Goal: Browse casually

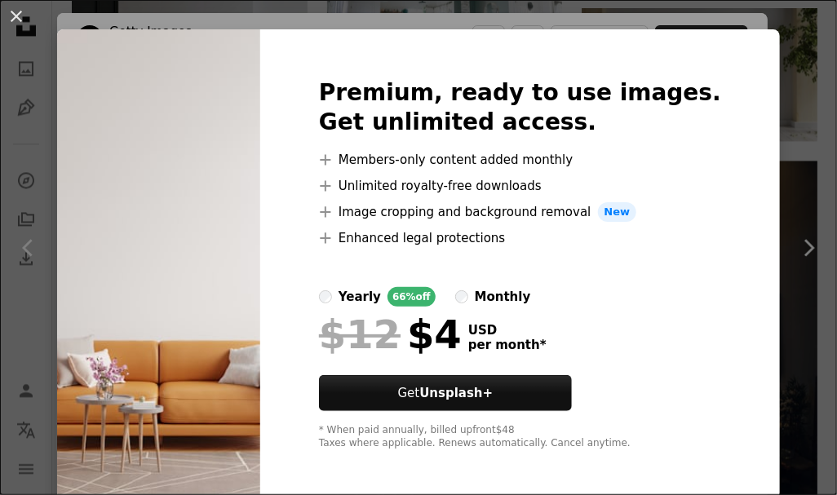
scroll to position [28, 0]
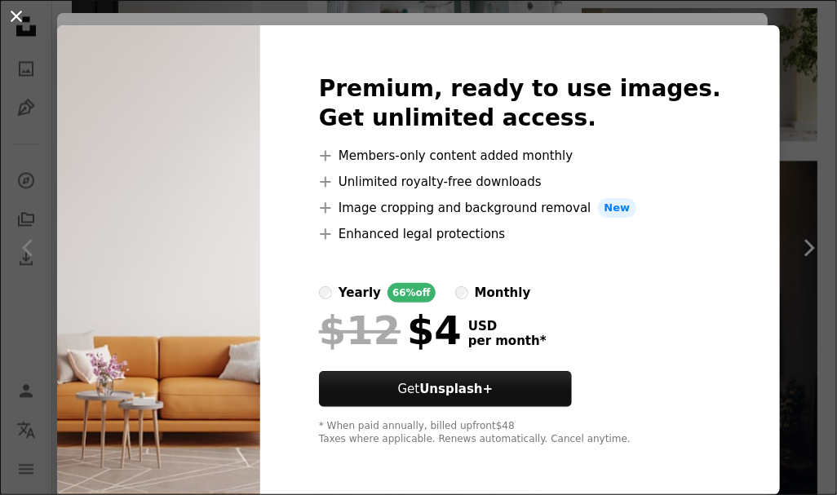
click at [10, 12] on button "An X shape" at bounding box center [17, 17] width 20 height 20
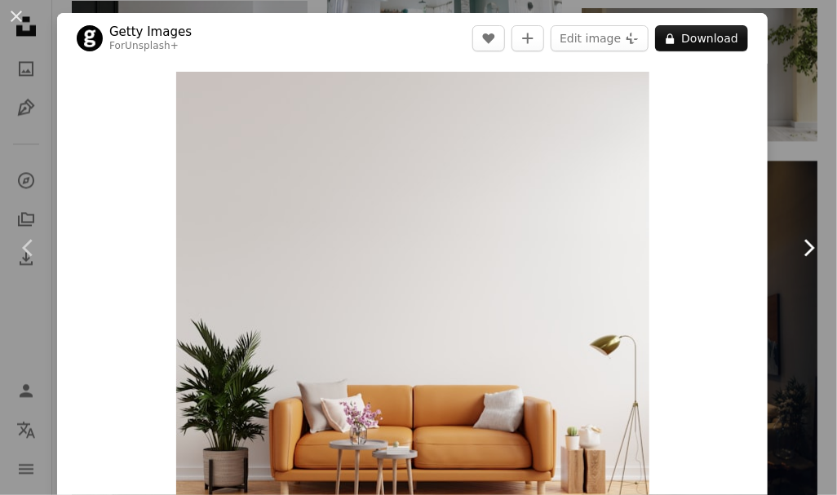
click at [797, 259] on link "Chevron right" at bounding box center [808, 248] width 57 height 157
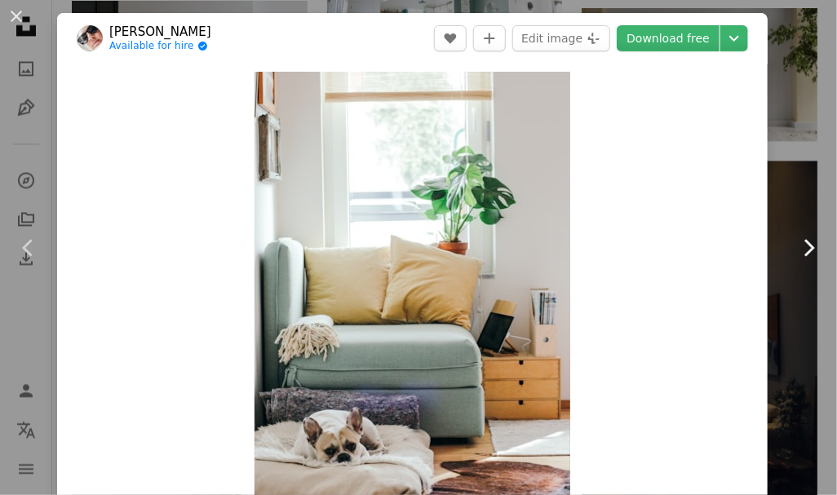
click at [797, 259] on icon "Chevron right" at bounding box center [808, 248] width 26 height 26
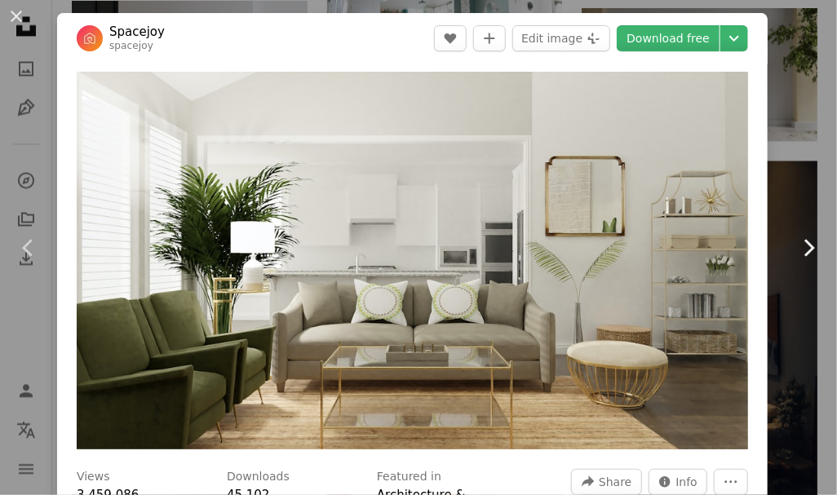
click at [795, 254] on icon "Chevron right" at bounding box center [808, 248] width 26 height 26
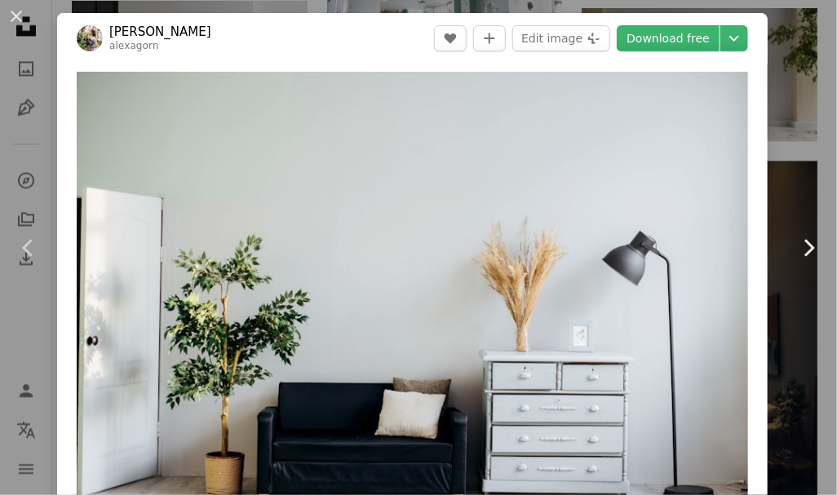
click at [795, 254] on icon "Chevron right" at bounding box center [808, 248] width 26 height 26
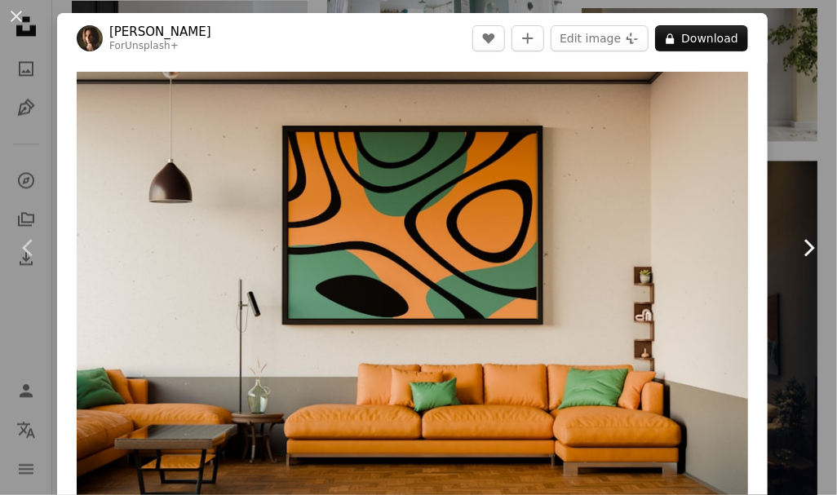
click at [795, 253] on icon "Chevron right" at bounding box center [808, 248] width 26 height 26
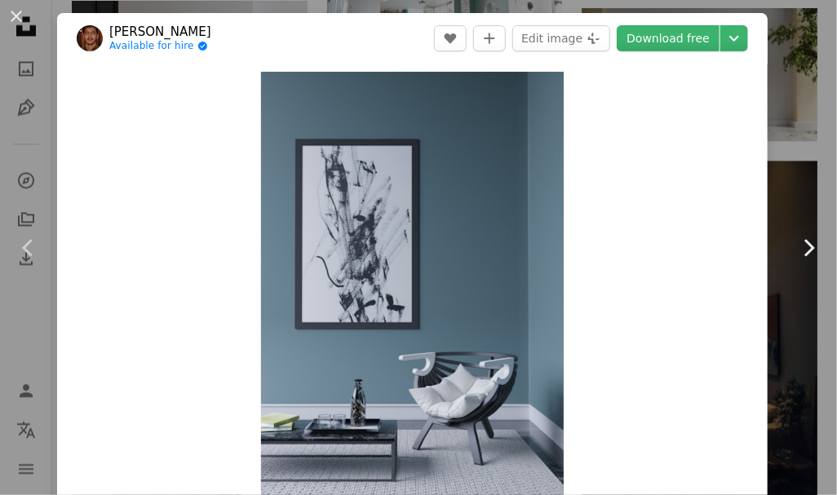
click at [795, 258] on icon "Chevron right" at bounding box center [808, 248] width 26 height 26
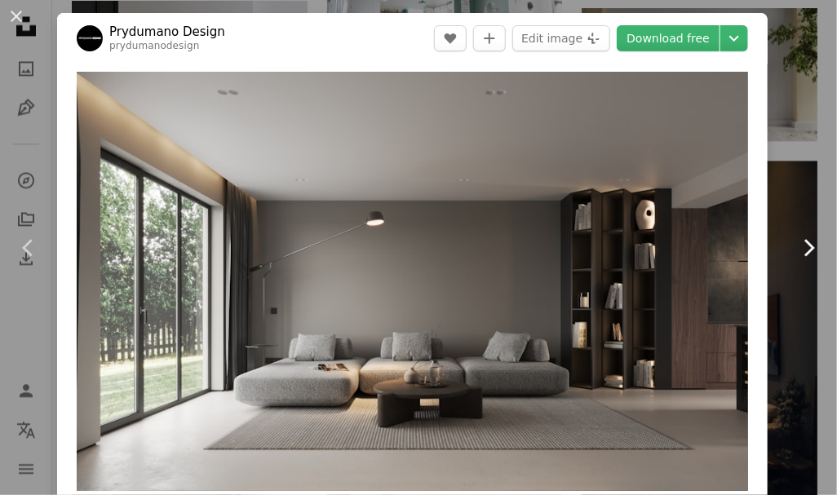
click at [797, 248] on icon "Chevron right" at bounding box center [808, 248] width 26 height 26
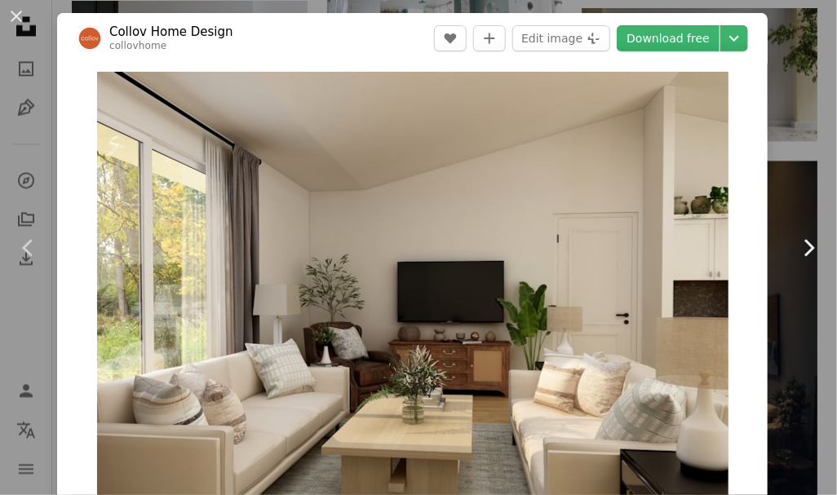
click at [804, 251] on icon at bounding box center [809, 247] width 11 height 17
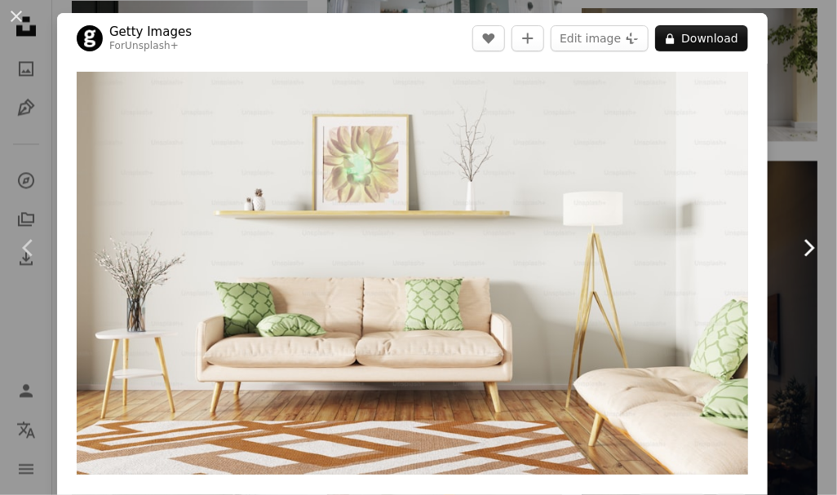
click at [804, 251] on icon at bounding box center [809, 247] width 11 height 17
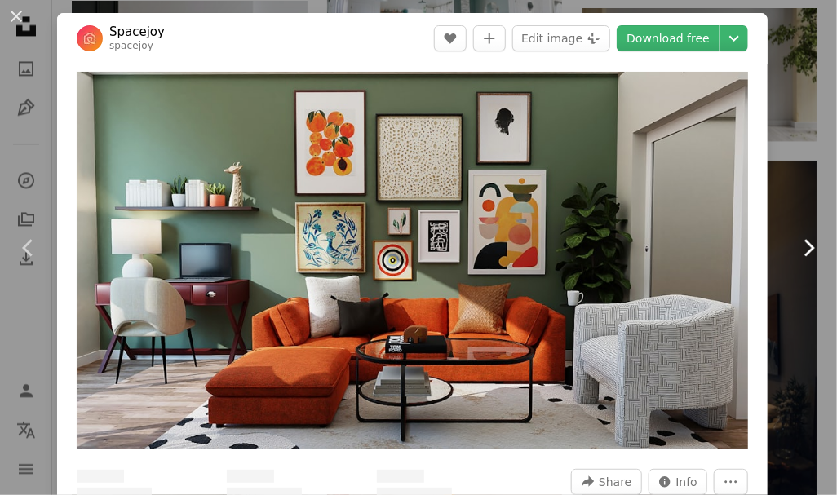
click at [797, 253] on icon "Chevron right" at bounding box center [808, 248] width 26 height 26
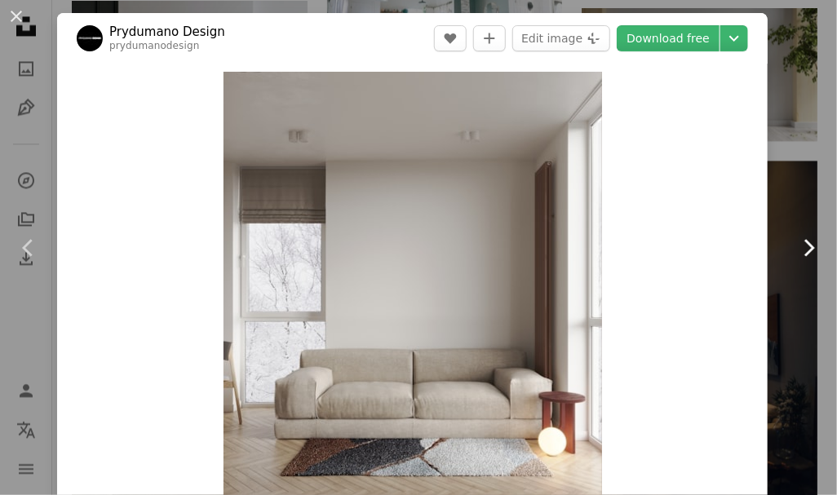
click at [795, 259] on icon "Chevron right" at bounding box center [808, 248] width 26 height 26
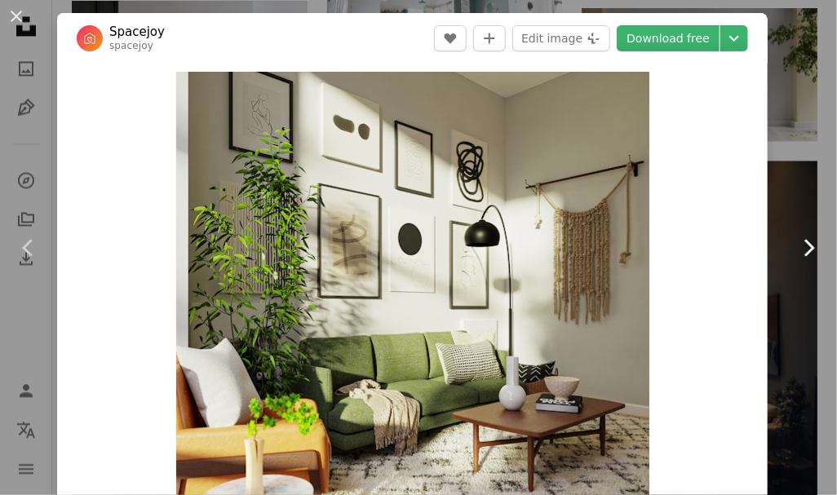
click at [795, 259] on icon "Chevron right" at bounding box center [808, 248] width 26 height 26
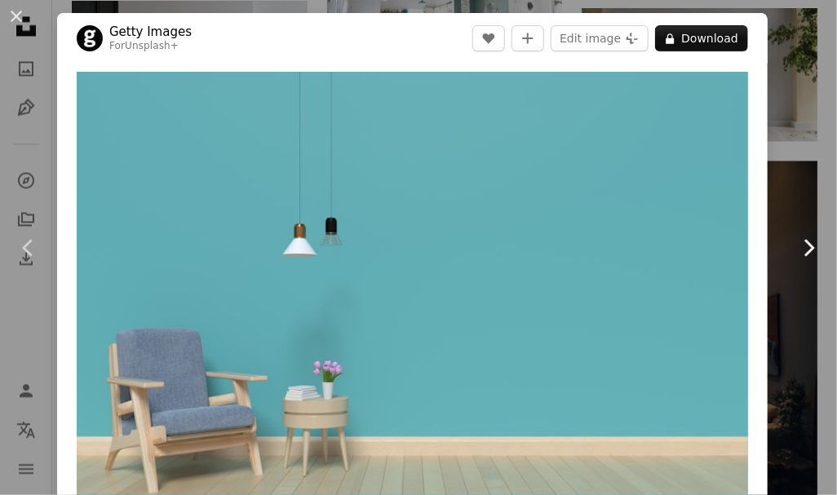
click at [795, 259] on icon "Chevron right" at bounding box center [808, 248] width 26 height 26
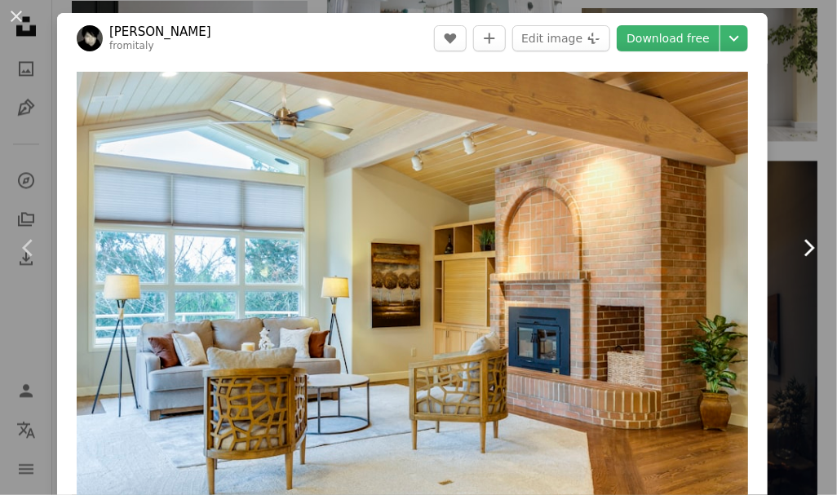
click at [795, 259] on icon "Chevron right" at bounding box center [808, 248] width 26 height 26
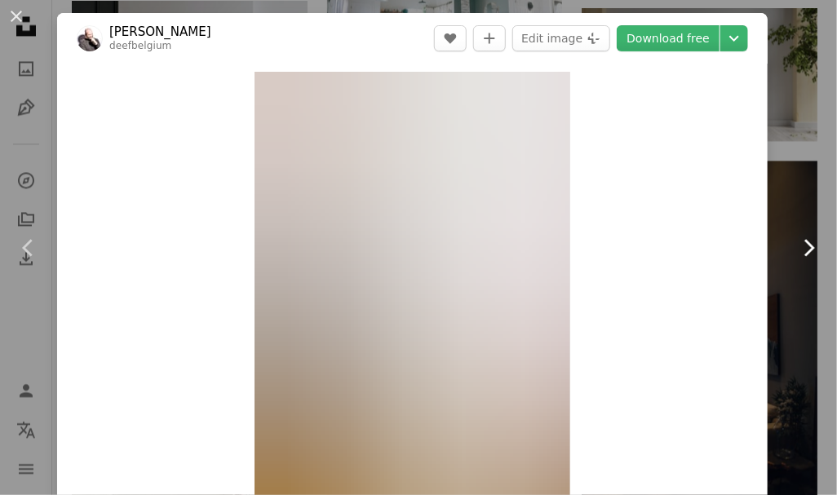
click at [795, 259] on icon "Chevron right" at bounding box center [808, 248] width 26 height 26
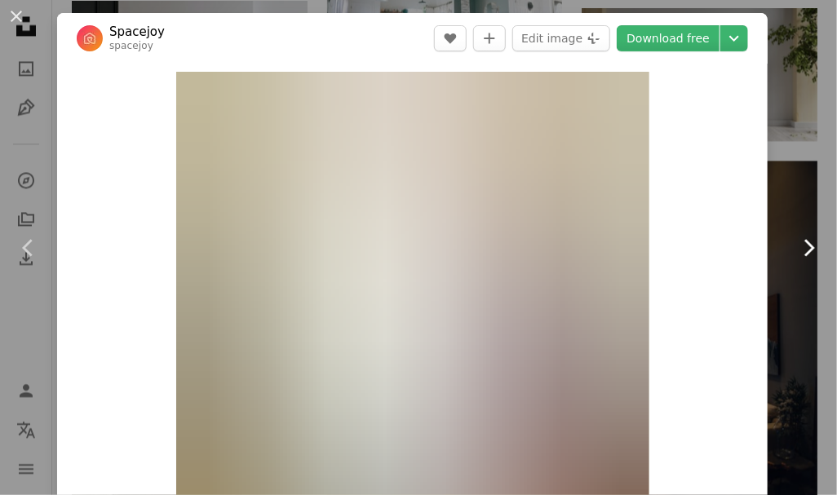
click at [795, 259] on icon "Chevron right" at bounding box center [808, 248] width 26 height 26
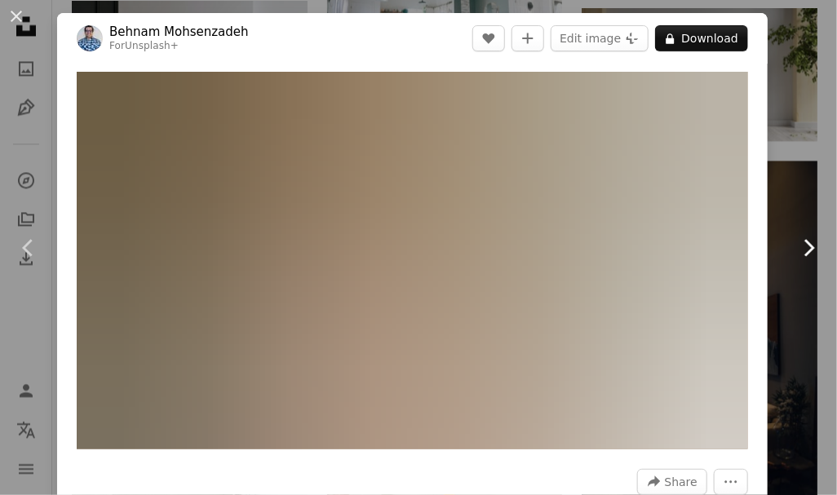
click at [804, 254] on icon at bounding box center [809, 247] width 11 height 17
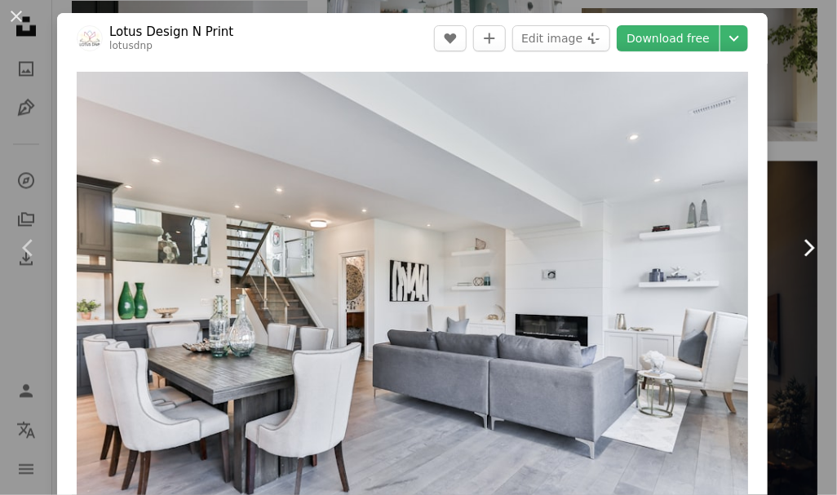
click at [795, 253] on icon "Chevron right" at bounding box center [808, 248] width 26 height 26
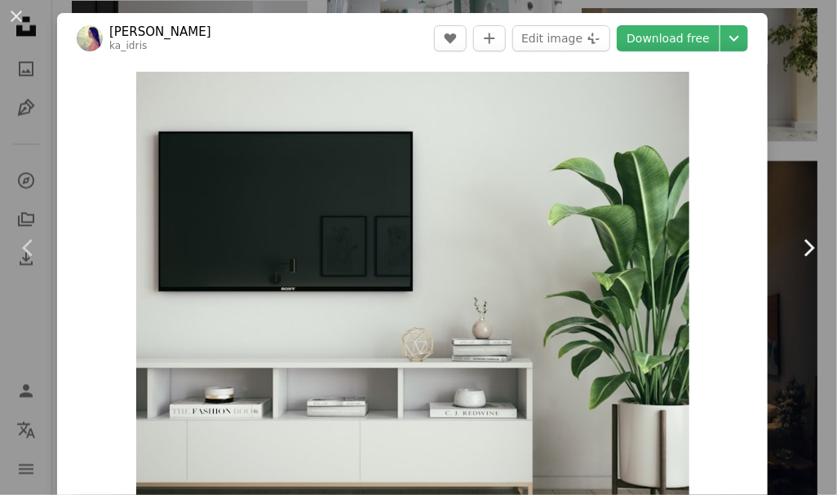
click at [795, 239] on icon "Chevron right" at bounding box center [808, 248] width 26 height 26
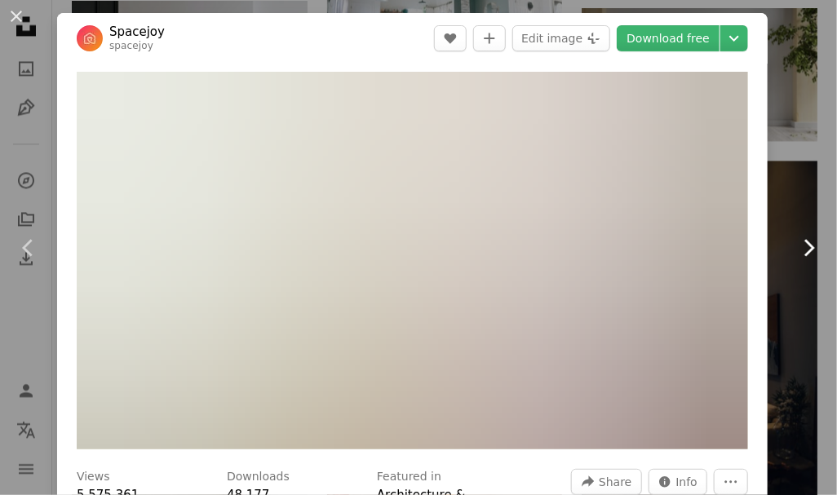
click at [795, 245] on icon "Chevron right" at bounding box center [808, 248] width 26 height 26
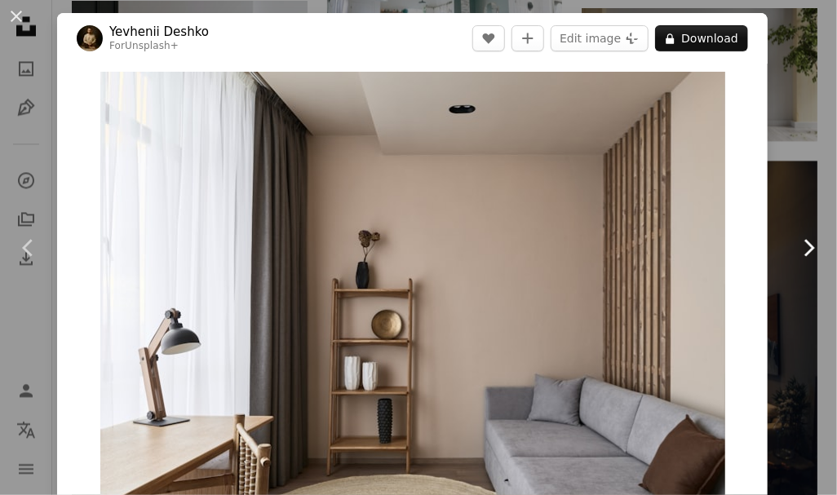
click at [795, 245] on icon "Chevron right" at bounding box center [808, 248] width 26 height 26
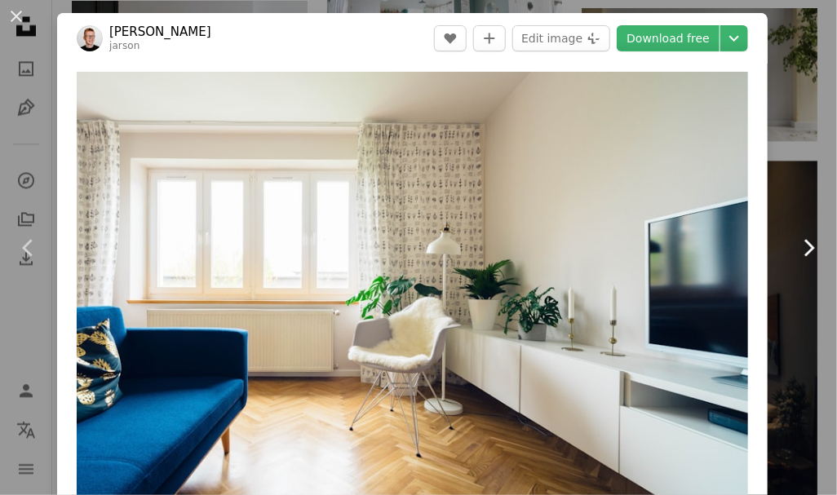
click at [795, 244] on icon "Chevron right" at bounding box center [808, 248] width 26 height 26
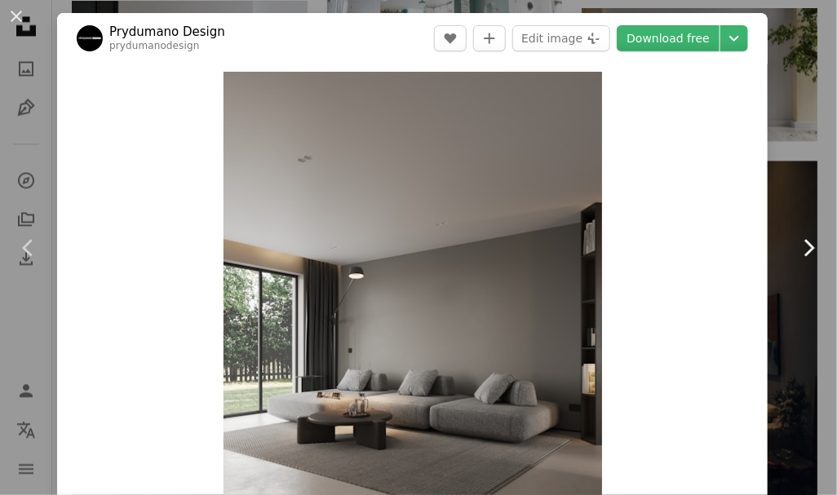
click at [795, 244] on icon "Chevron right" at bounding box center [808, 248] width 26 height 26
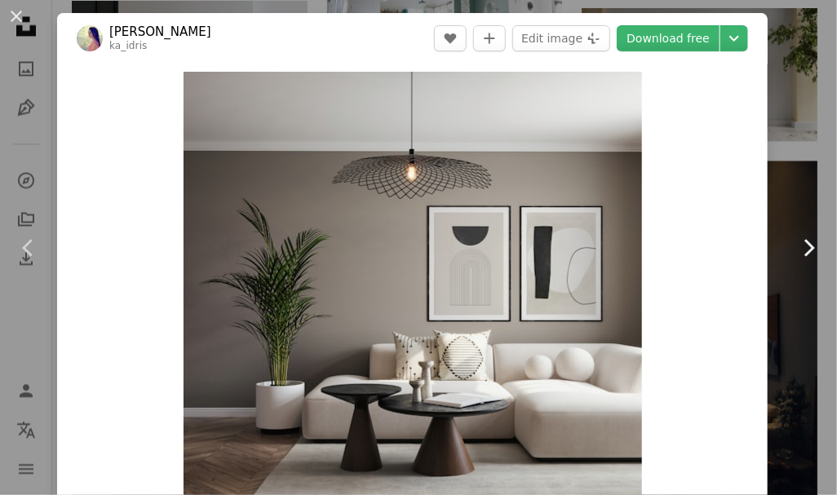
click at [801, 260] on link "Chevron right" at bounding box center [808, 248] width 57 height 157
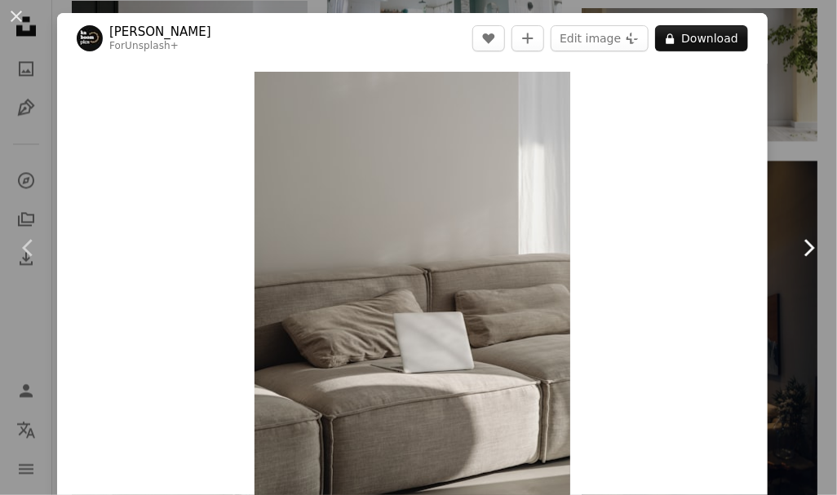
click at [795, 250] on icon "Chevron right" at bounding box center [808, 248] width 26 height 26
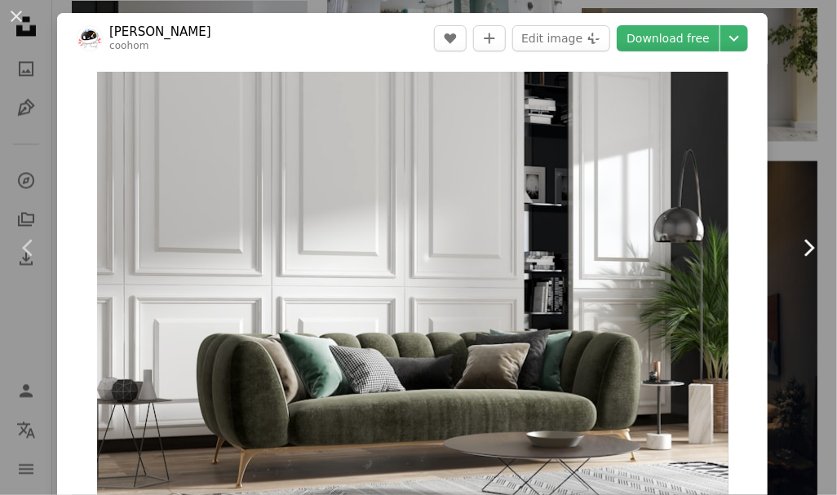
click at [795, 250] on icon "Chevron right" at bounding box center [808, 248] width 26 height 26
click at [795, 247] on icon "Chevron right" at bounding box center [808, 248] width 26 height 26
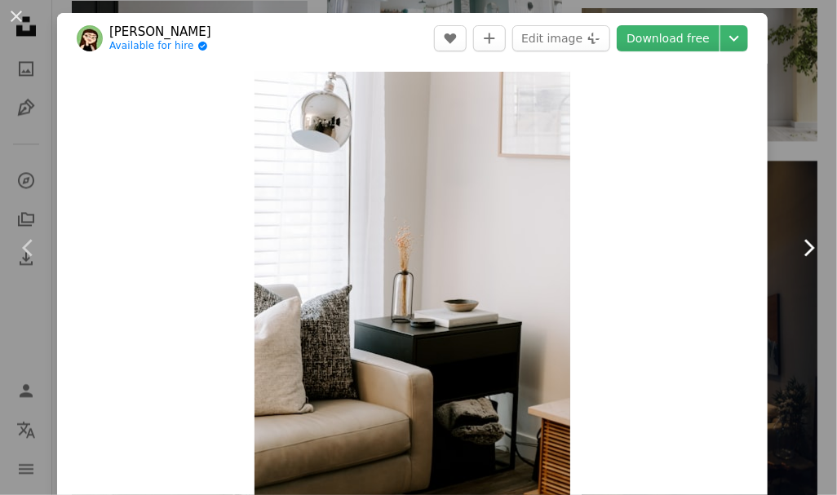
click at [795, 247] on icon "Chevron right" at bounding box center [808, 248] width 26 height 26
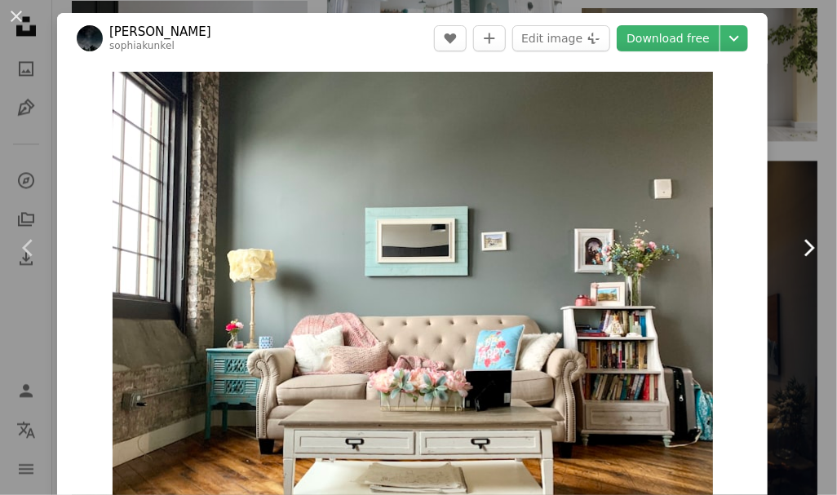
click at [799, 252] on icon "Chevron right" at bounding box center [808, 248] width 26 height 26
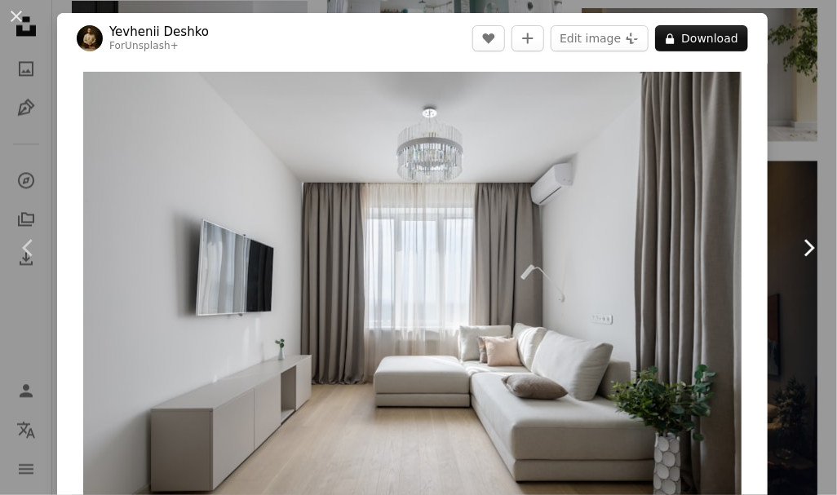
click at [798, 252] on icon "Chevron right" at bounding box center [808, 248] width 26 height 26
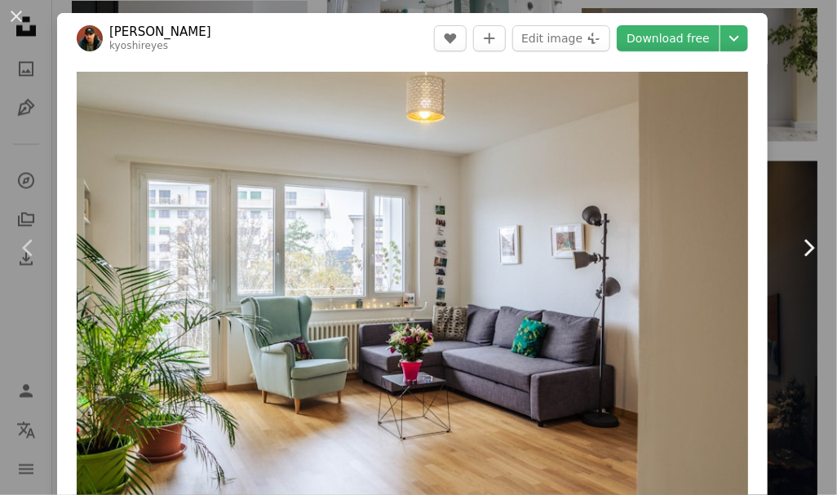
click at [804, 250] on icon at bounding box center [809, 247] width 11 height 17
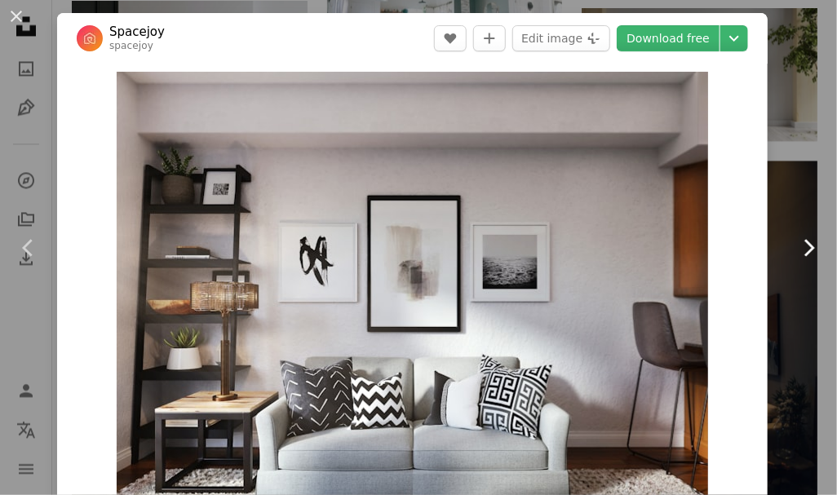
click at [804, 250] on icon at bounding box center [809, 247] width 11 height 17
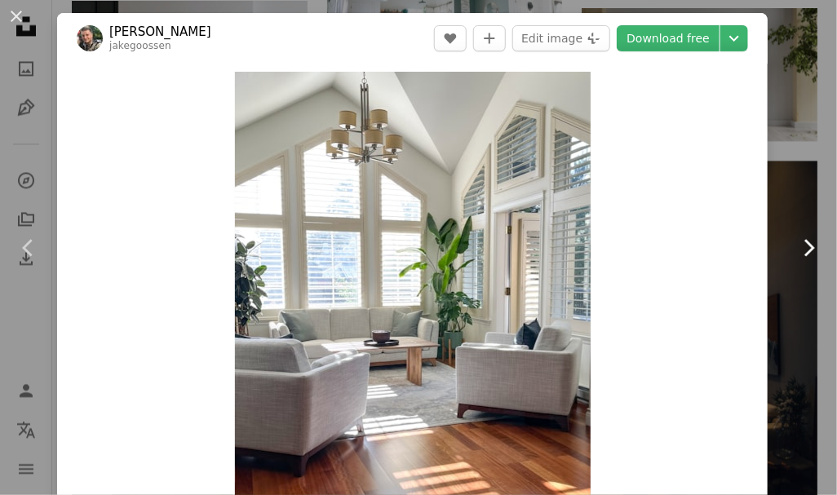
click at [795, 258] on icon "Chevron right" at bounding box center [808, 248] width 26 height 26
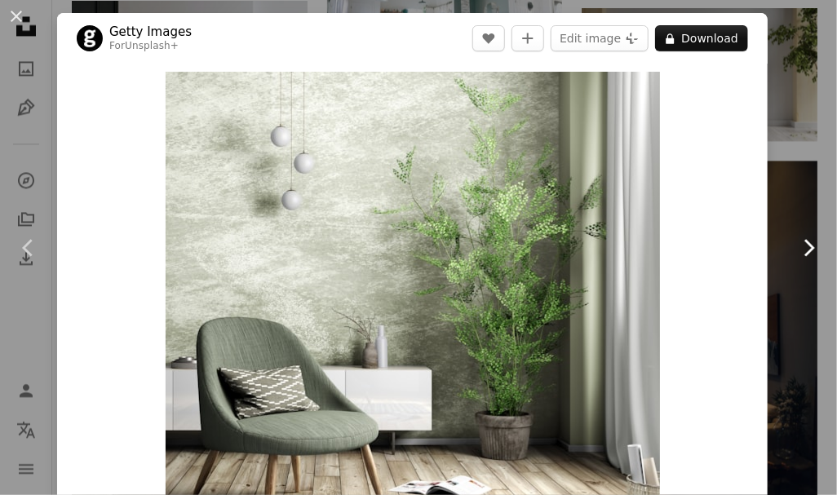
click at [804, 253] on icon at bounding box center [809, 247] width 11 height 17
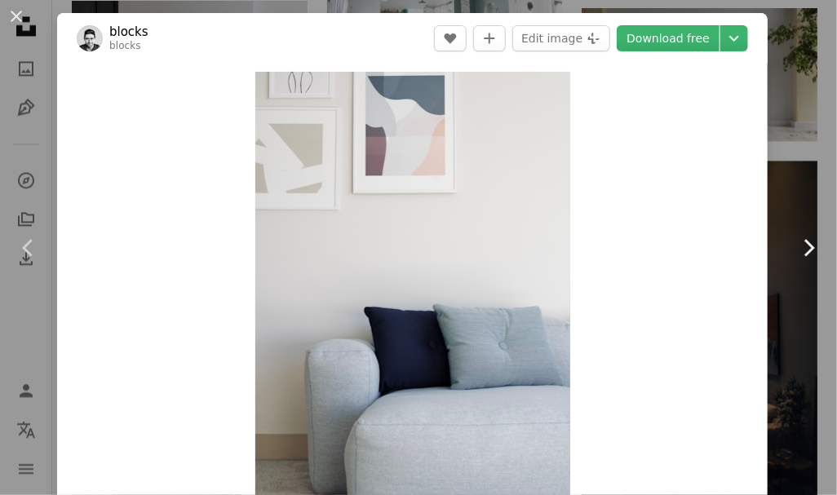
click at [804, 253] on icon at bounding box center [809, 247] width 11 height 17
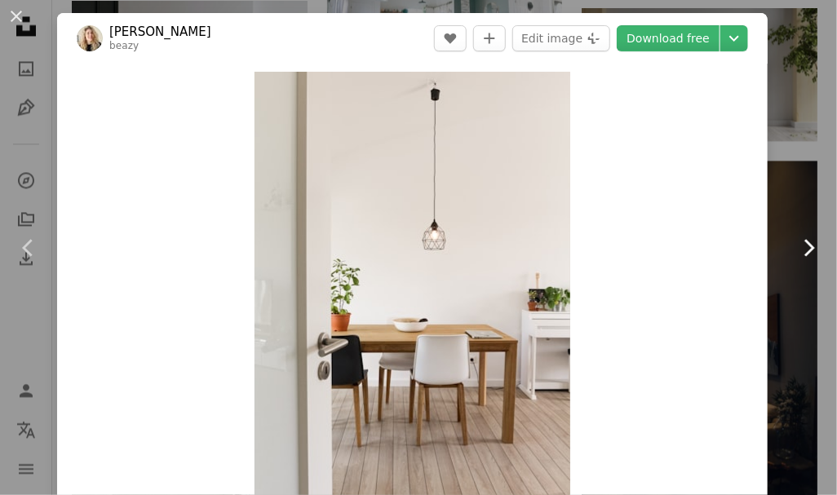
click at [804, 253] on icon at bounding box center [809, 247] width 11 height 17
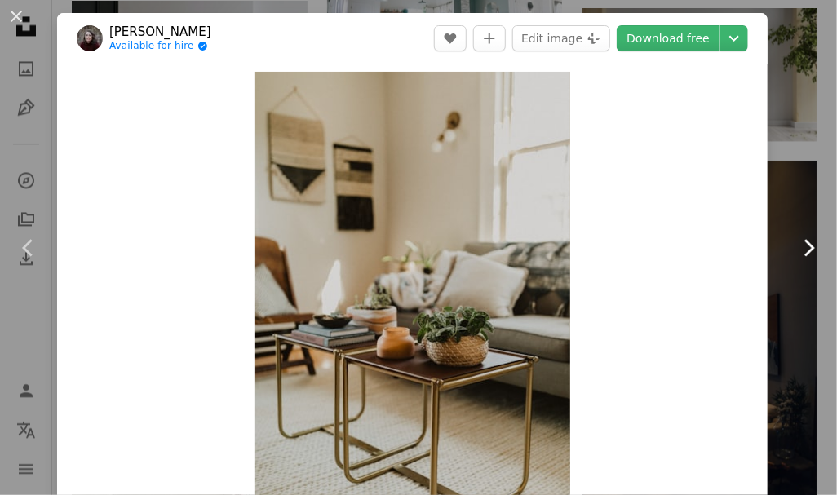
click at [804, 253] on icon at bounding box center [809, 247] width 11 height 17
